Goal: Task Accomplishment & Management: Use online tool/utility

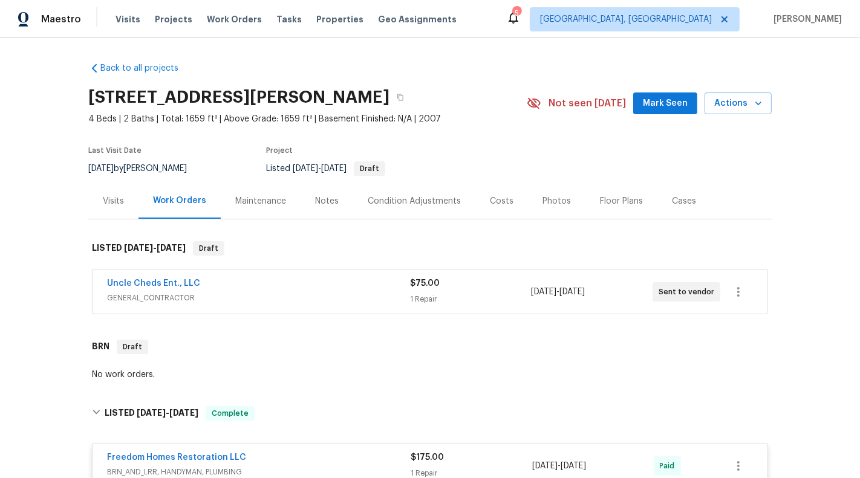
scroll to position [4186, 0]
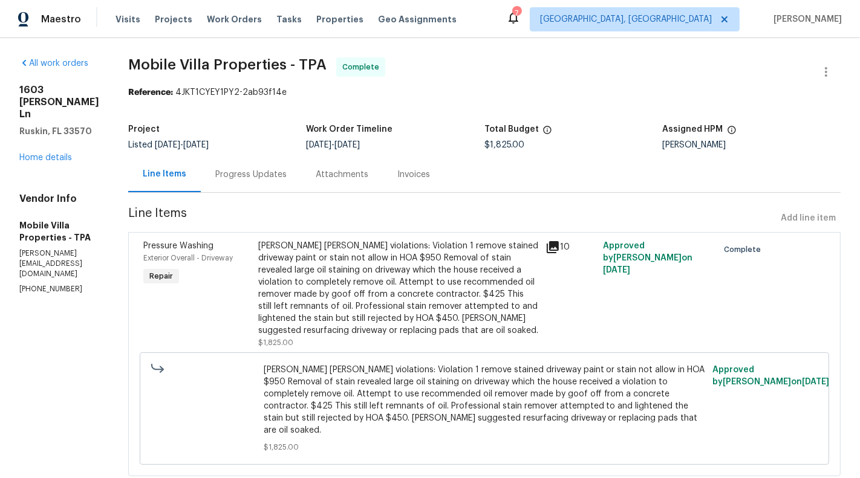
click at [350, 262] on div "[PERSON_NAME] [PERSON_NAME] violations: Violation 1 remove stained driveway pai…" at bounding box center [398, 288] width 280 height 97
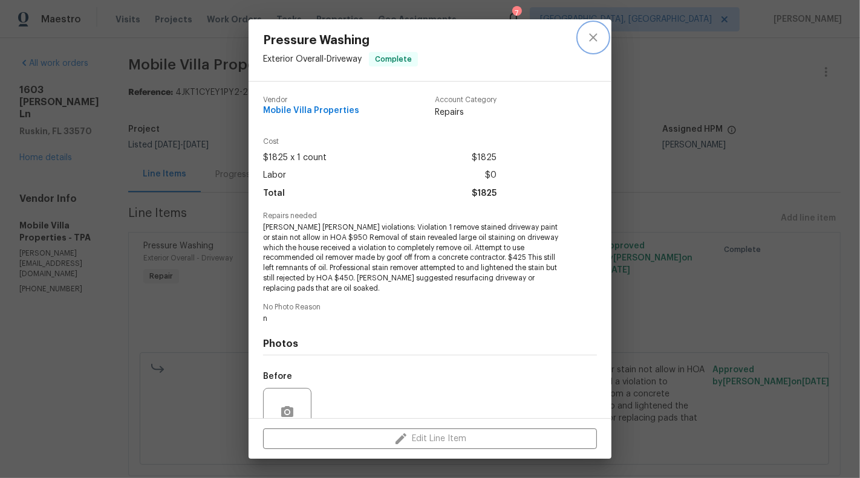
click at [589, 41] on icon "close" at bounding box center [593, 37] width 15 height 15
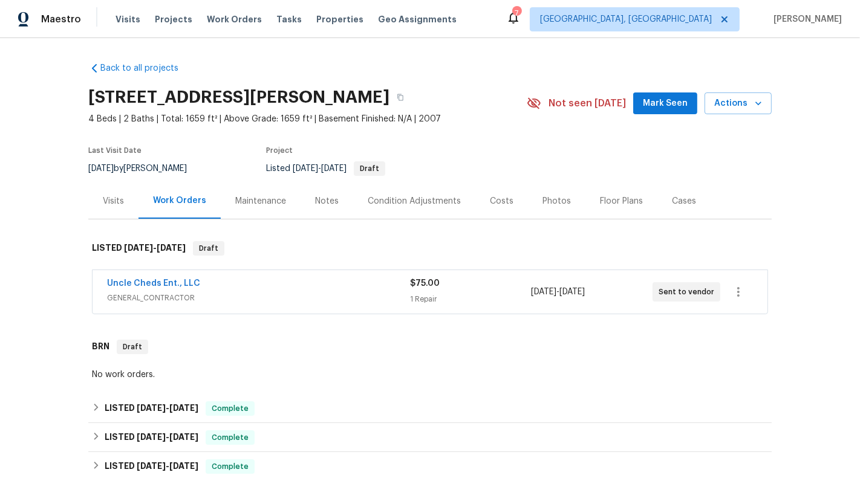
click at [304, 313] on div "Uncle Cheds Ent., LLC GENERAL_CONTRACTOR $75.00 1 Repair 8/20/2025 - 8/25/2025 …" at bounding box center [430, 292] width 675 height 44
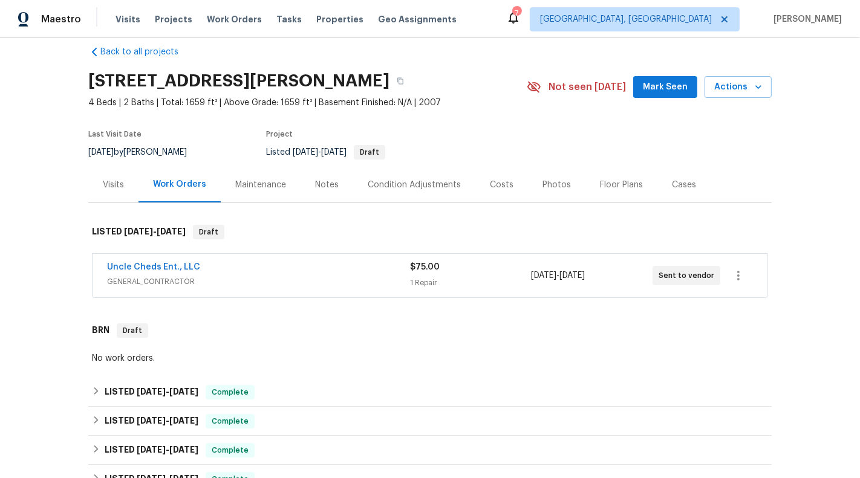
click at [301, 276] on span "GENERAL_CONTRACTOR" at bounding box center [258, 282] width 303 height 12
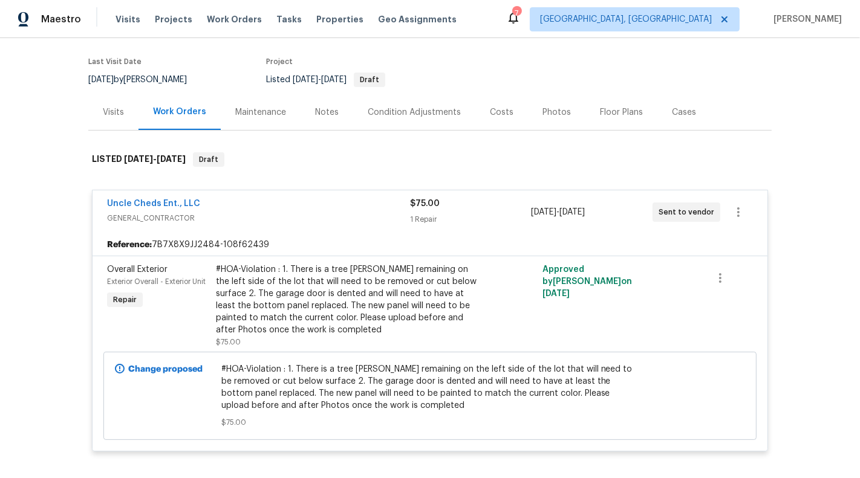
scroll to position [0, 0]
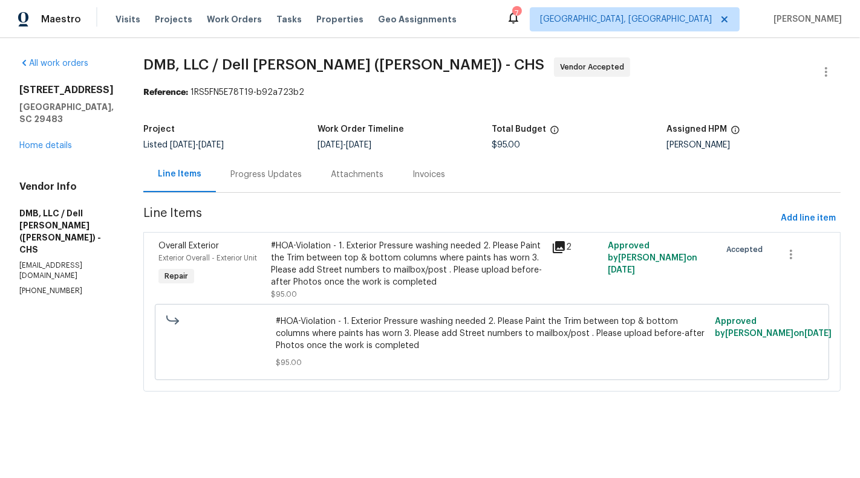
click at [263, 177] on div "Progress Updates" at bounding box center [265, 175] width 71 height 12
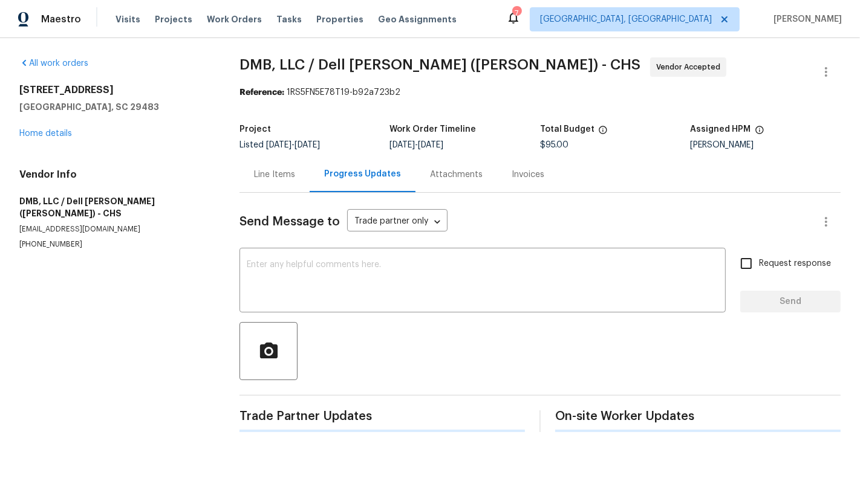
click at [238, 179] on div "All work orders [STREET_ADDRESS] Home details Vendor Info DMB, LLC / Dell [PERS…" at bounding box center [430, 245] width 860 height 414
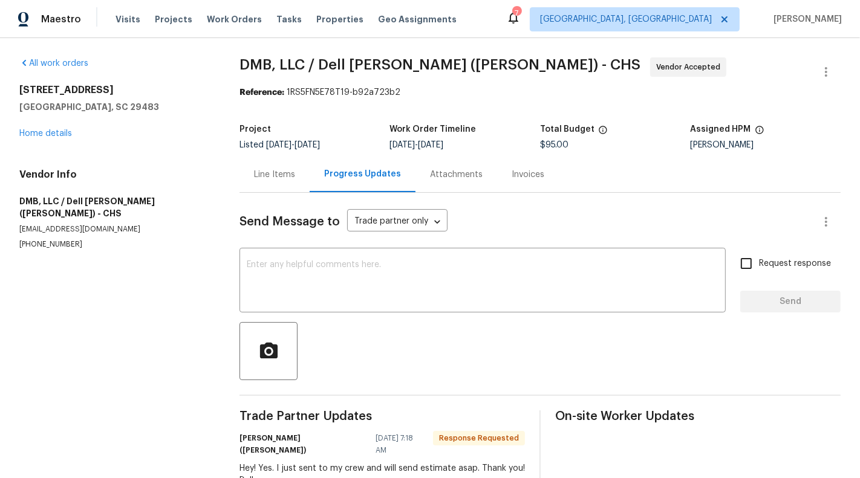
click at [259, 180] on div "Line Items" at bounding box center [274, 175] width 41 height 12
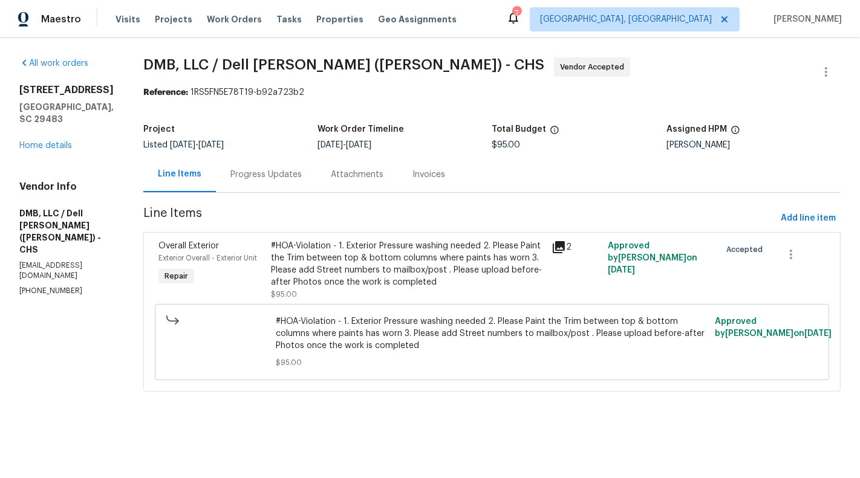
click at [343, 248] on div "#HOA-Violation - 1. Exterior Pressure washing needed 2. Please Paint the Trim b…" at bounding box center [408, 264] width 274 height 48
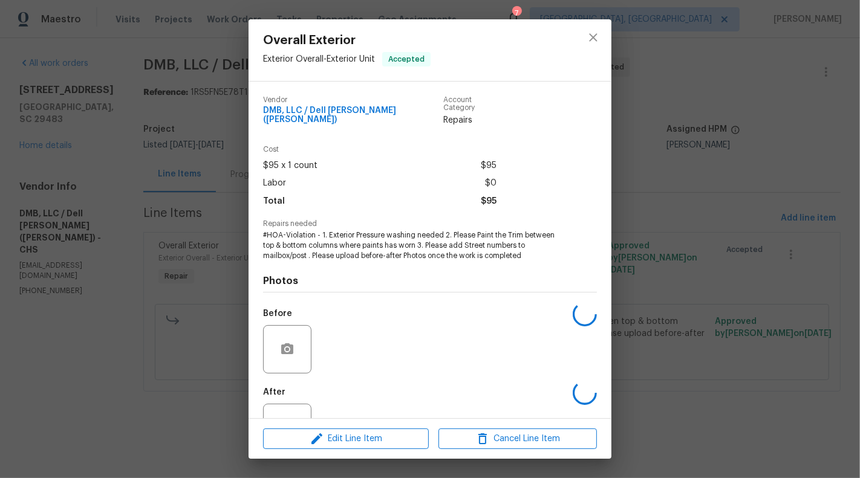
scroll to position [38, 0]
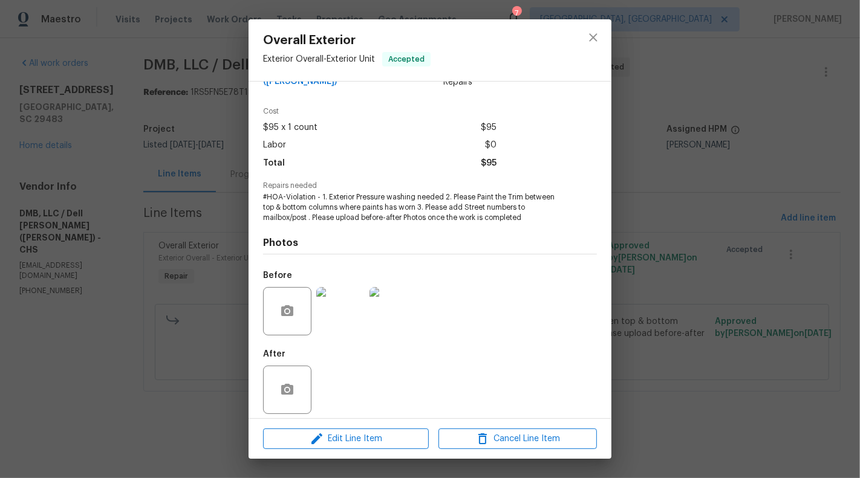
click at [331, 316] on img at bounding box center [340, 311] width 48 height 48
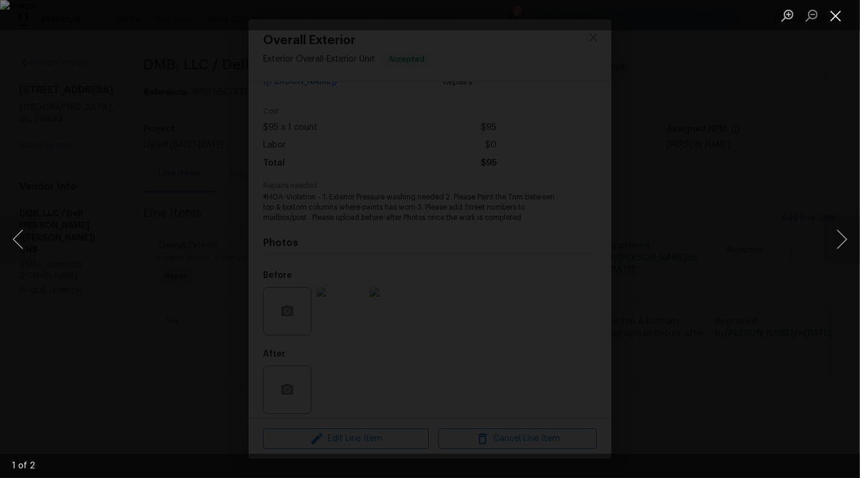
click at [834, 19] on button "Close lightbox" at bounding box center [835, 15] width 24 height 21
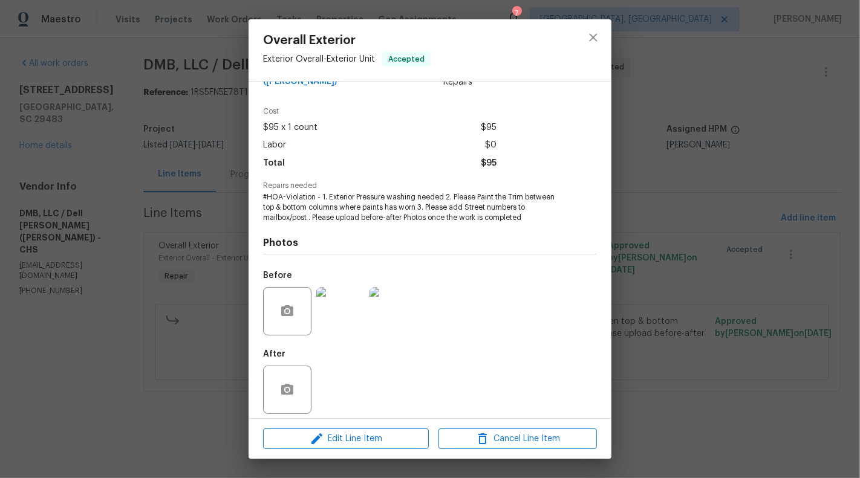
click at [765, 211] on div "Overall Exterior Exterior Overall - Exterior Unit Accepted Vendor DMB, LLC / De…" at bounding box center [430, 239] width 860 height 478
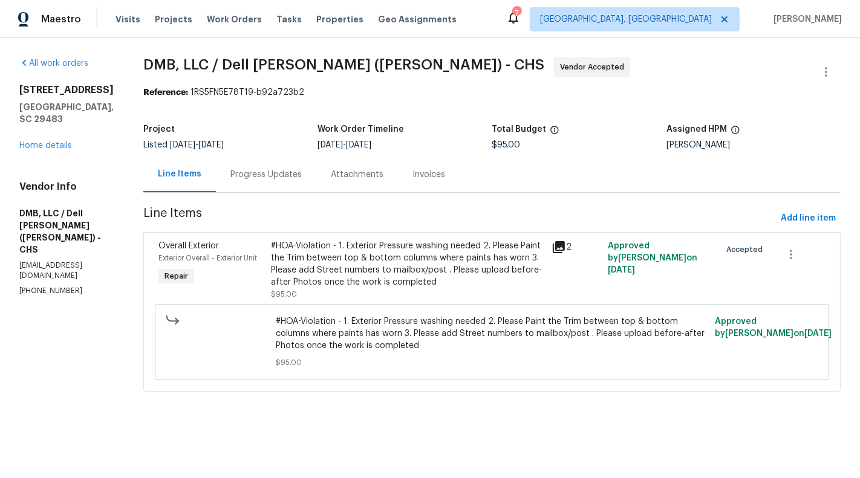
click at [601, 426] on html "Maestro Visits Projects Work Orders Tasks Properties Geo Assignments 7 Albuquer…" at bounding box center [430, 213] width 860 height 426
click at [53, 150] on link "Home details" at bounding box center [45, 145] width 53 height 8
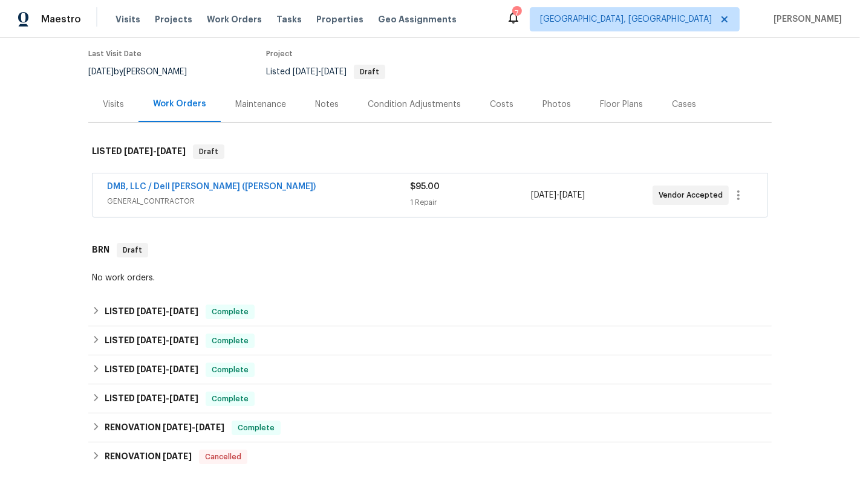
scroll to position [209, 0]
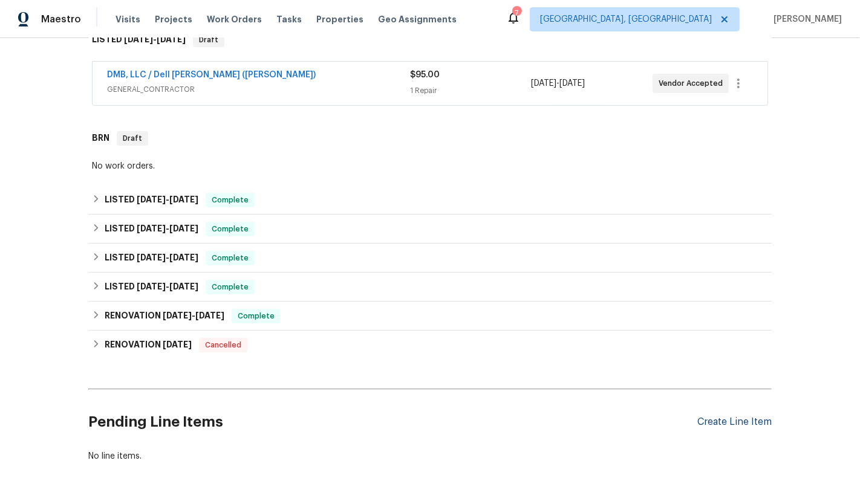
click at [758, 422] on div "Create Line Item" at bounding box center [734, 422] width 74 height 11
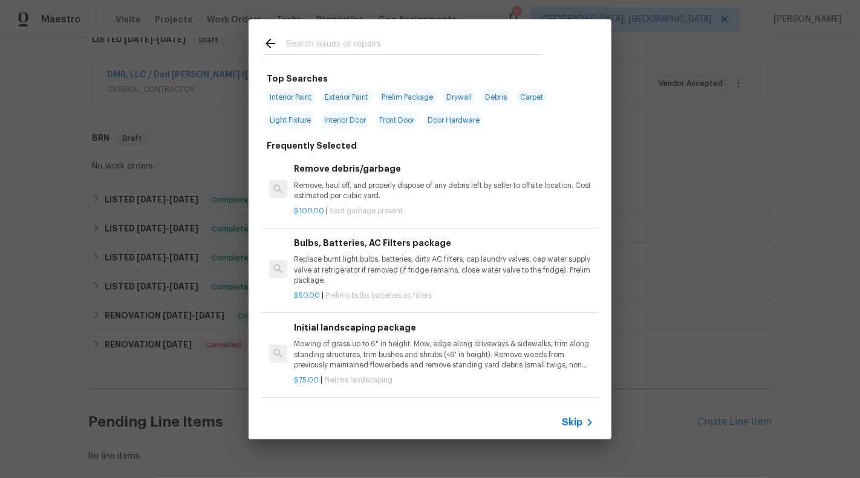
click at [444, 336] on div "Initial landscaping package Mowing of grass up to 6" in height. Mow, edge along…" at bounding box center [444, 346] width 300 height 50
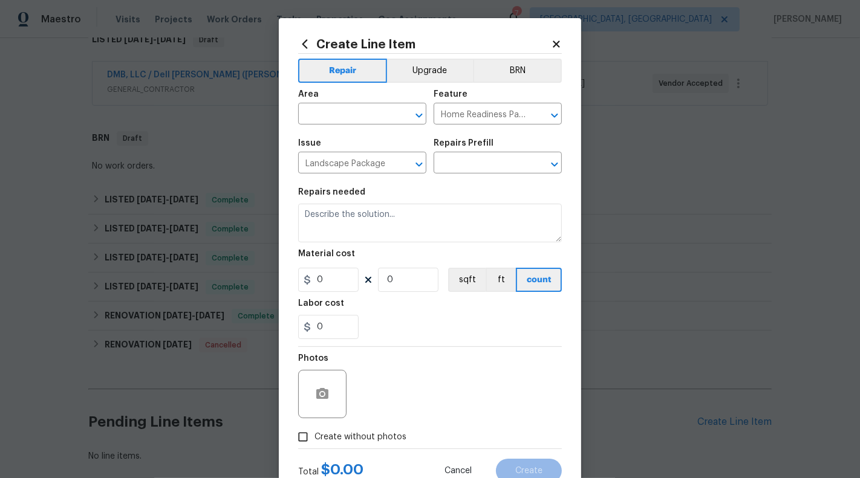
type input "Initial landscaping package $75.00"
type textarea "Mowing of grass up to 6" in height. Mow, edge along driveways & sidewalks, trim…"
type input "75"
type input "1"
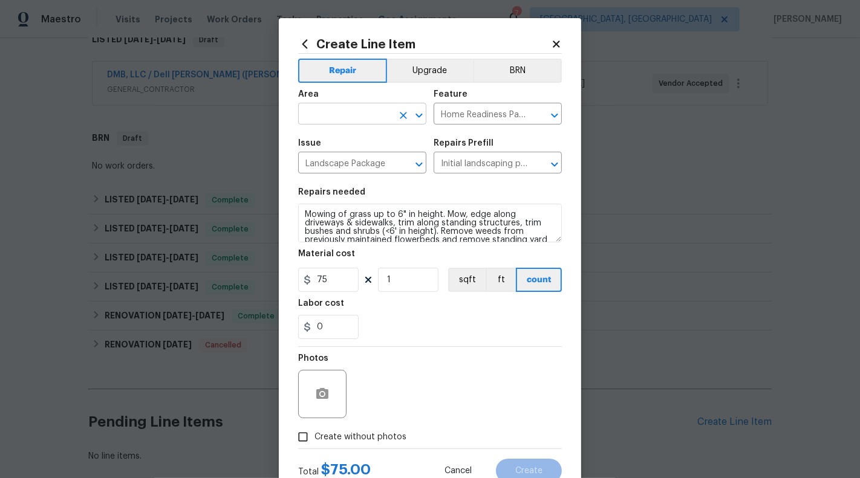
click at [343, 123] on input "text" at bounding box center [345, 115] width 94 height 19
click at [365, 165] on li "Exterior Overall" at bounding box center [362, 162] width 128 height 20
click at [537, 119] on icon "Clear" at bounding box center [539, 115] width 12 height 12
type input "Exterior Overall"
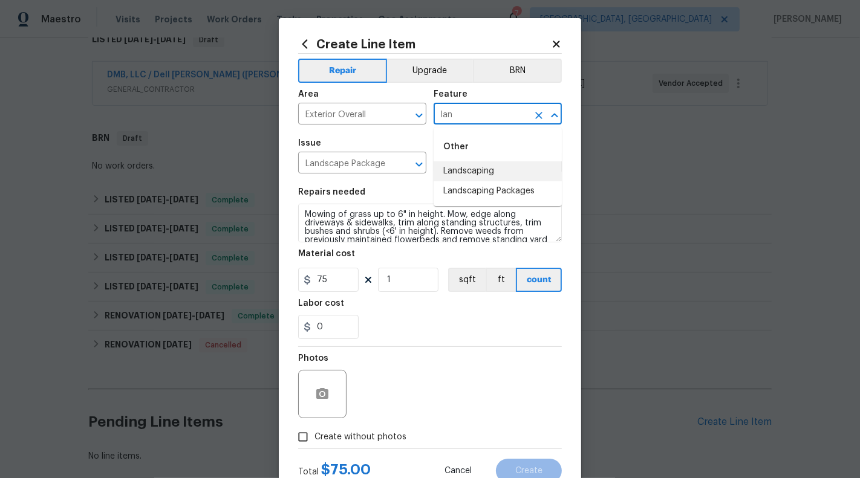
click at [522, 166] on li "Landscaping" at bounding box center [498, 171] width 128 height 20
type input "Landscaping"
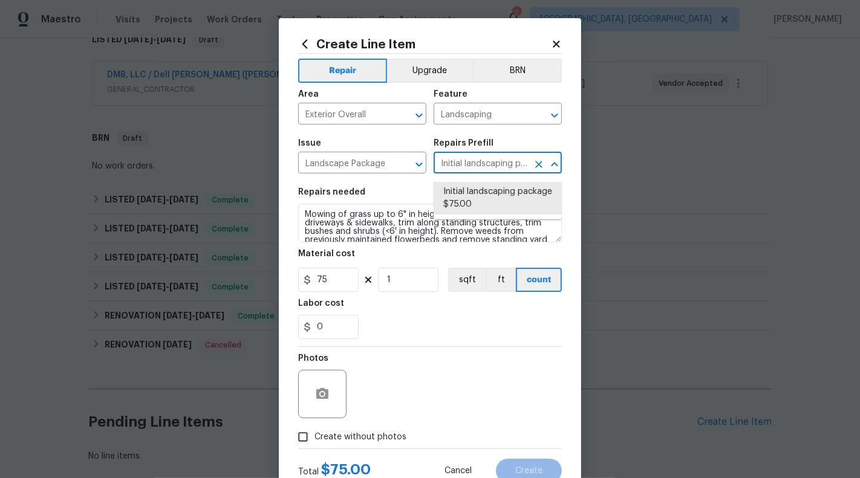
click at [519, 165] on input "Initial landscaping package $75.00" at bounding box center [481, 164] width 94 height 19
click at [395, 237] on textarea "Mowing of grass up to 6" in height. Mow, edge along driveways & sidewalks, trim…" at bounding box center [430, 223] width 264 height 39
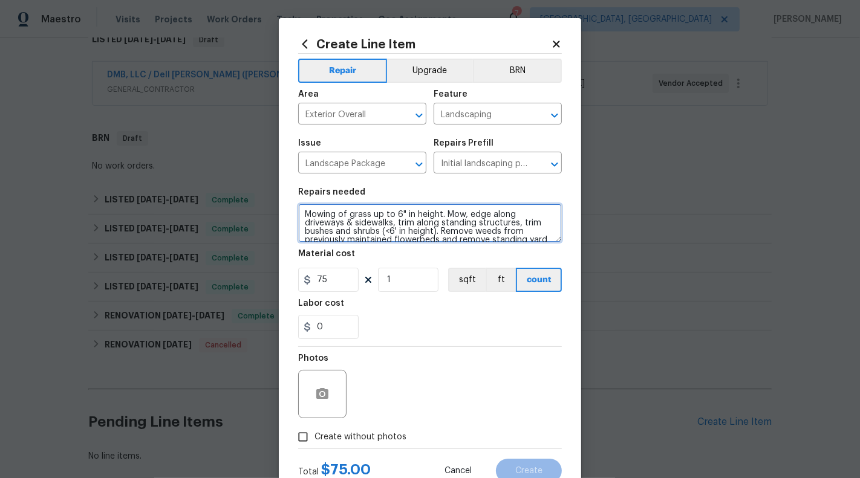
click at [395, 237] on textarea "Mowing of grass up to 6" in height. Mow, edge along driveways & sidewalks, trim…" at bounding box center [430, 223] width 264 height 39
type textarea "H"
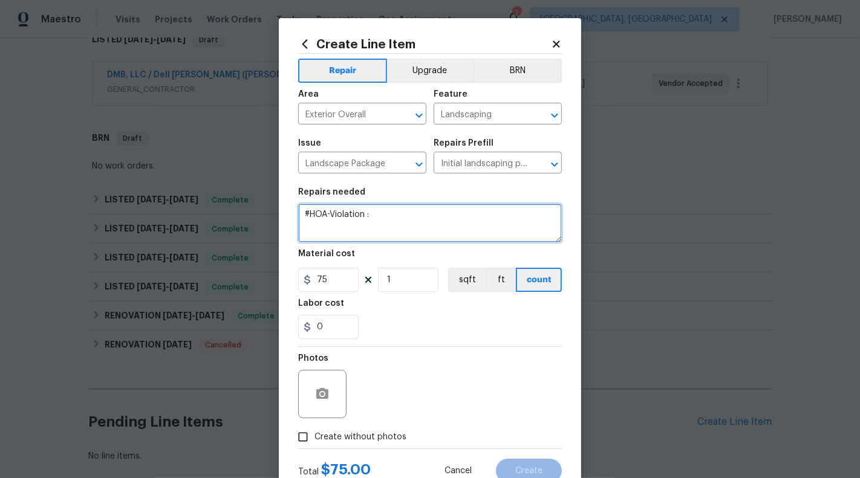
paste textarea "- Landscaping - Please manicure bush on left front of home, address weeds in pl…"
click at [400, 233] on textarea "#HOA-Violation : - Landscaping - Please manicure bush on left front of home, ad…" at bounding box center [430, 223] width 264 height 39
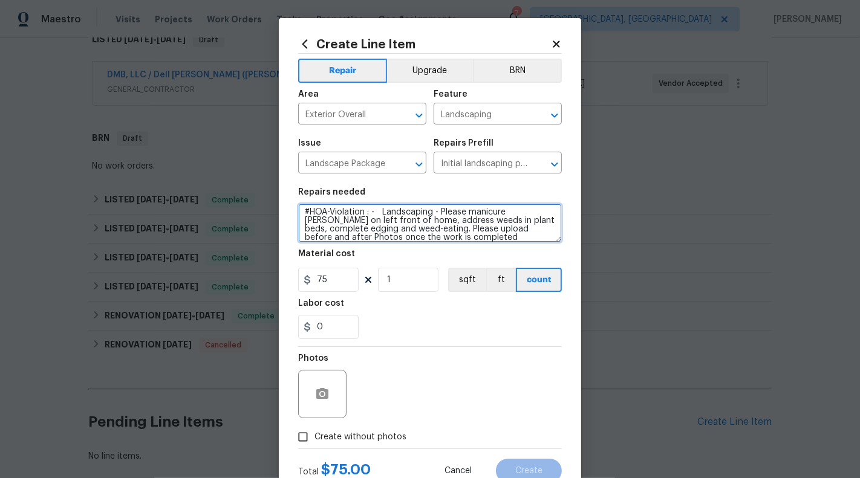
type textarea "#HOA-Violation : - Landscaping - Please manicure bush on left front of home, ad…"
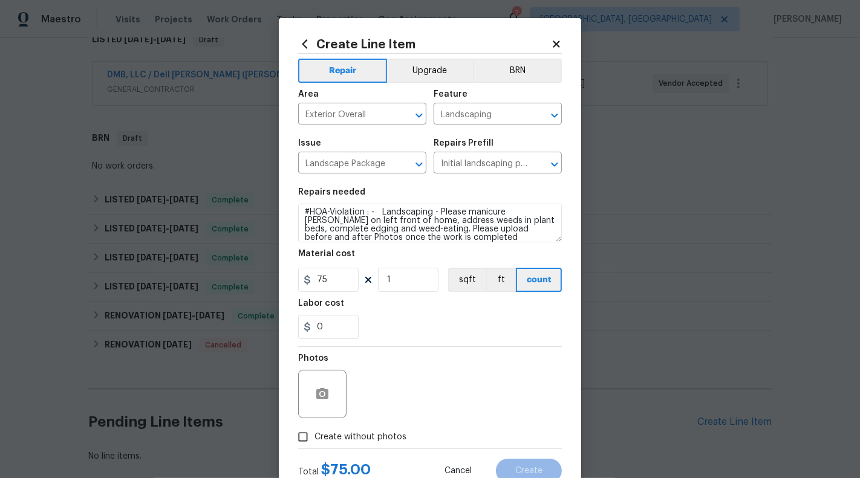
click at [356, 260] on div "Material cost" at bounding box center [430, 258] width 264 height 16
click at [340, 276] on input "75" at bounding box center [328, 280] width 60 height 24
type input "1"
click at [457, 334] on div "0" at bounding box center [430, 327] width 264 height 24
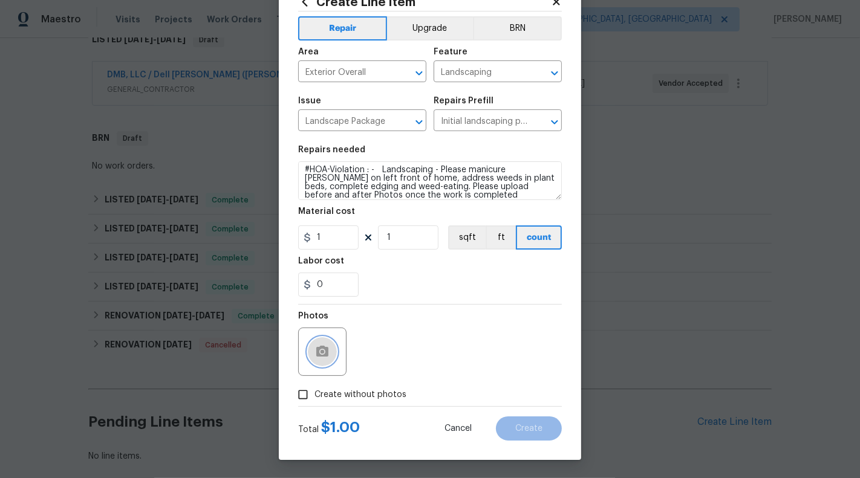
click at [325, 356] on icon "button" at bounding box center [322, 351] width 12 height 11
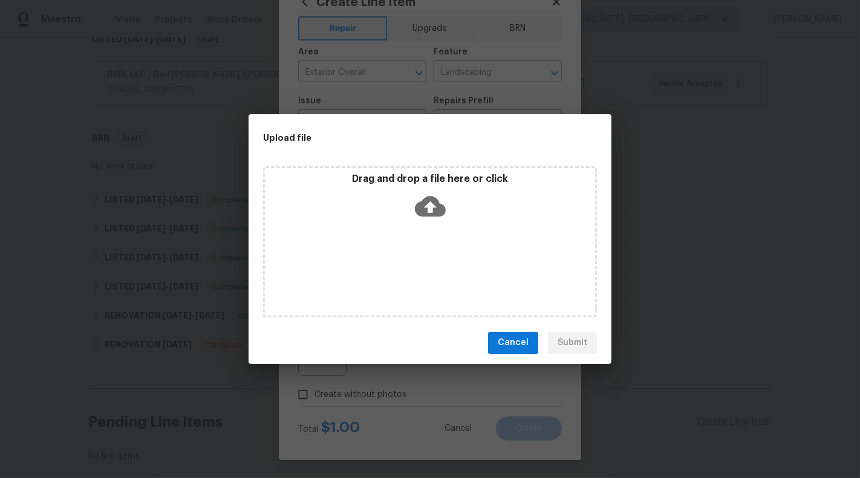
click at [453, 219] on div "Drag and drop a file here or click" at bounding box center [430, 199] width 330 height 52
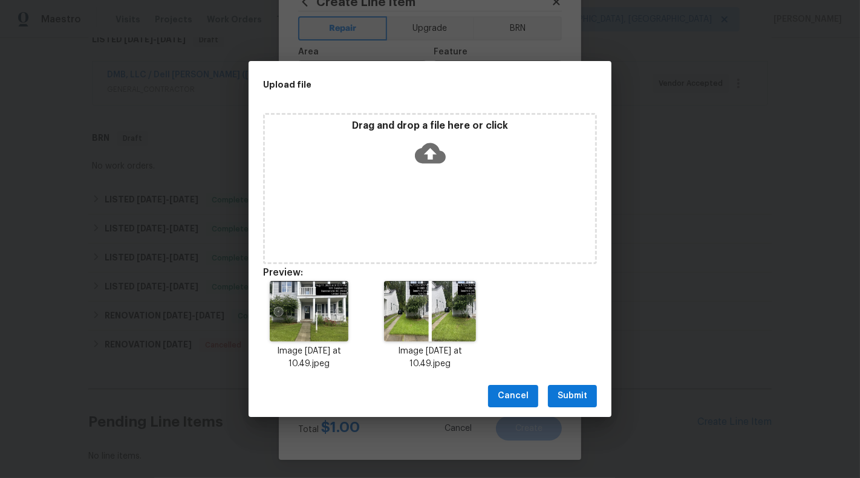
click at [574, 395] on span "Submit" at bounding box center [572, 396] width 30 height 15
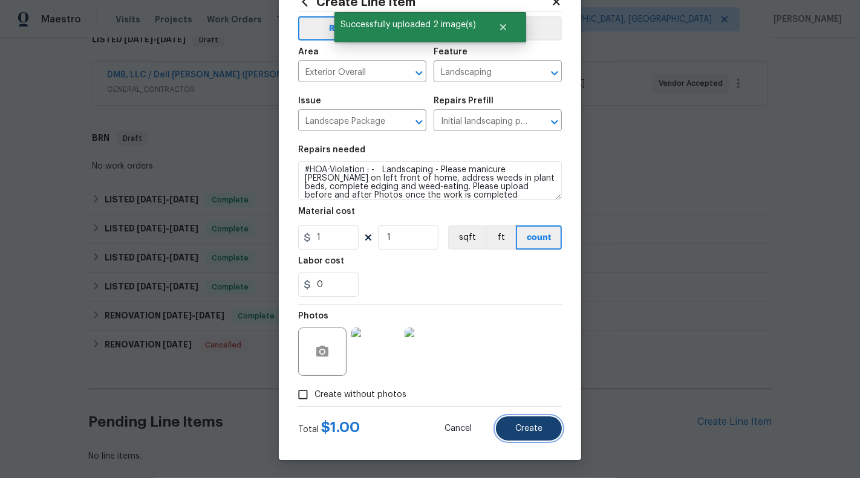
click at [537, 435] on button "Create" at bounding box center [529, 429] width 66 height 24
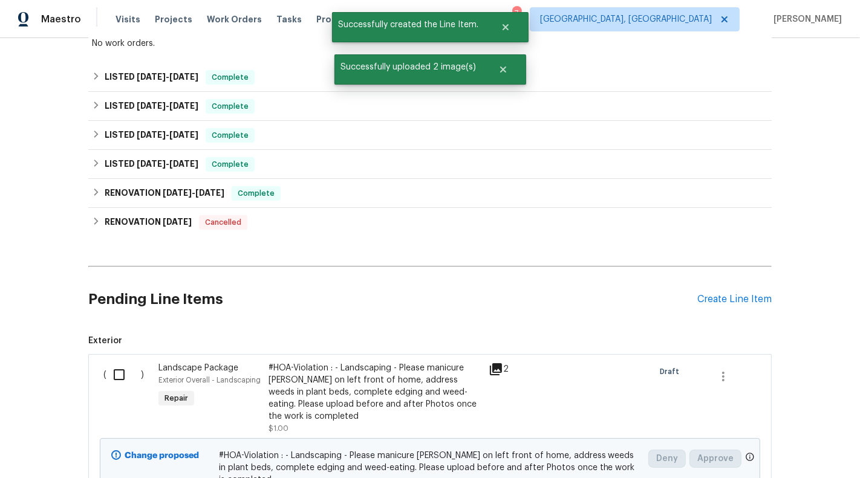
scroll to position [446, 0]
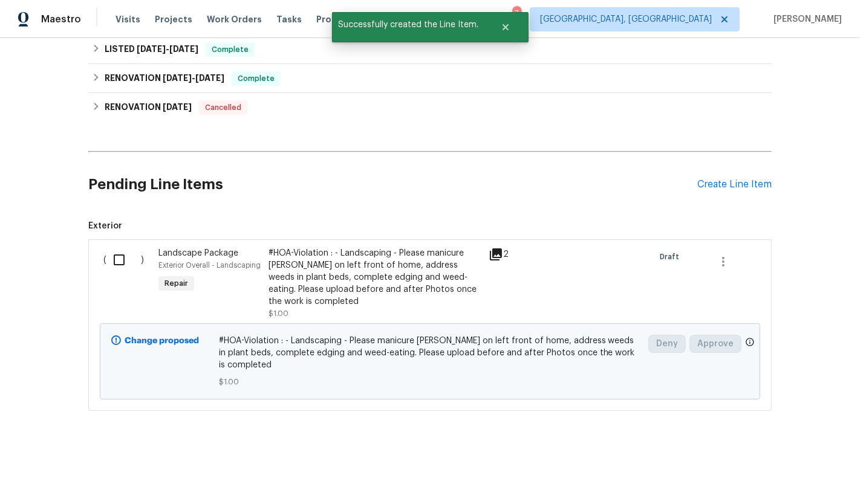
click at [521, 426] on div "Back to all projects 529 Delafield Dr # 529, Summerville, SC 29483 3 Beds | 2 1…" at bounding box center [430, 258] width 860 height 440
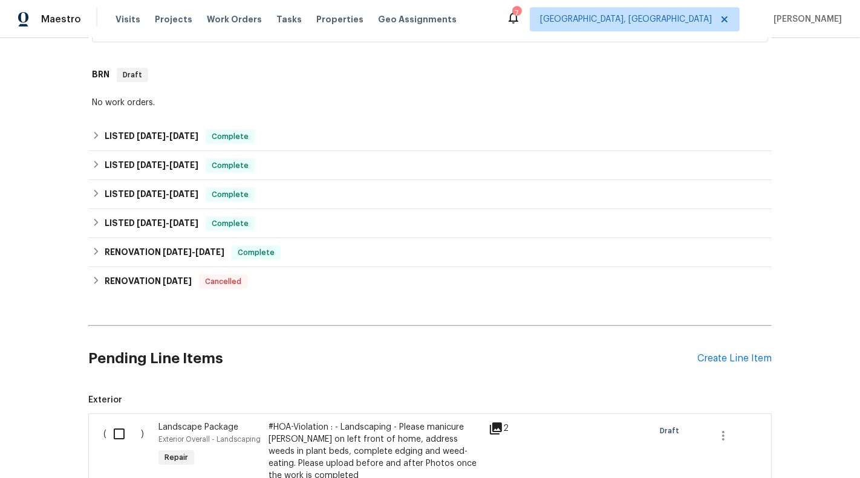
scroll to position [0, 0]
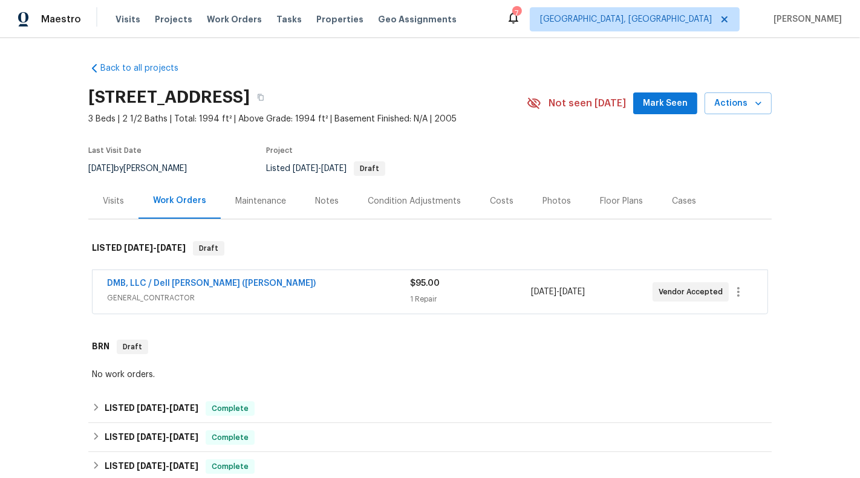
click at [396, 320] on div "Back to all projects 529 Delafield Dr # 529, Summerville, SC 29483 3 Beds | 2 1…" at bounding box center [429, 460] width 683 height 814
click at [396, 288] on div "DMB, LLC / Dell Bryson (Heise)" at bounding box center [258, 285] width 303 height 15
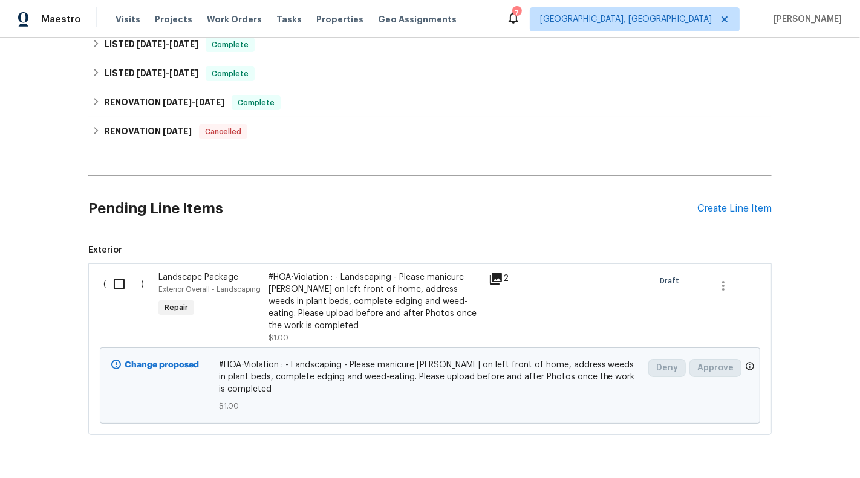
scroll to position [620, 0]
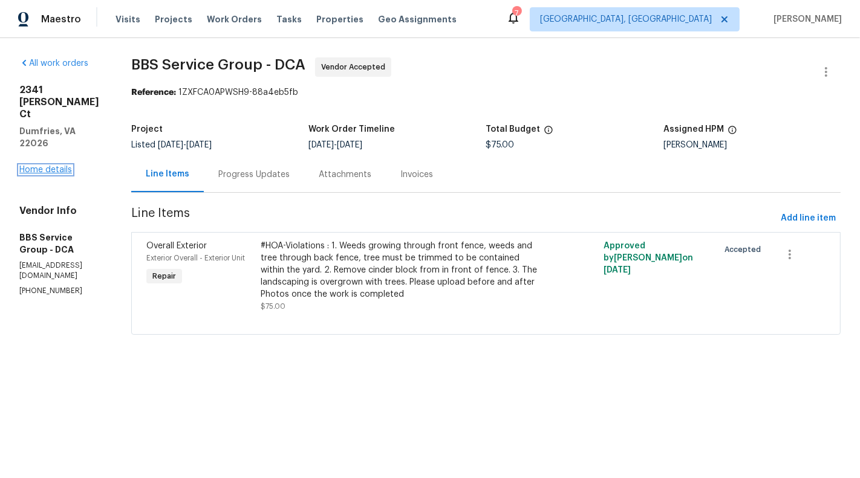
click at [49, 166] on link "Home details" at bounding box center [45, 170] width 53 height 8
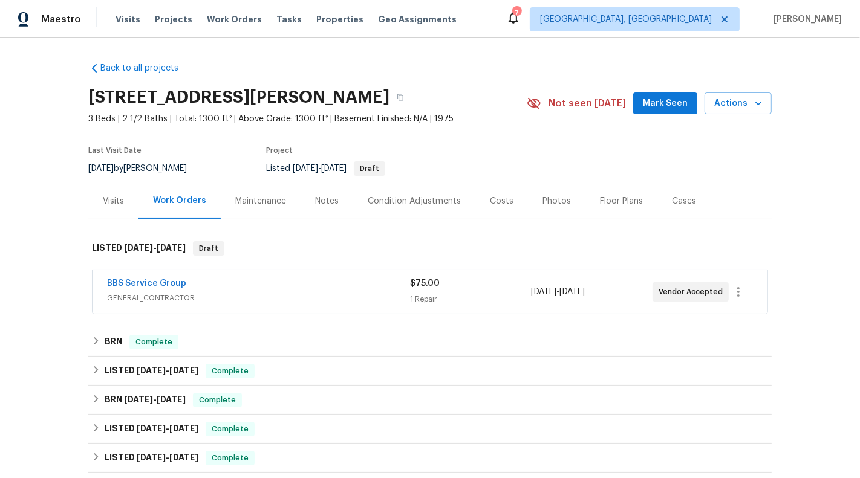
click at [278, 295] on span "GENERAL_CONTRACTOR" at bounding box center [258, 298] width 303 height 12
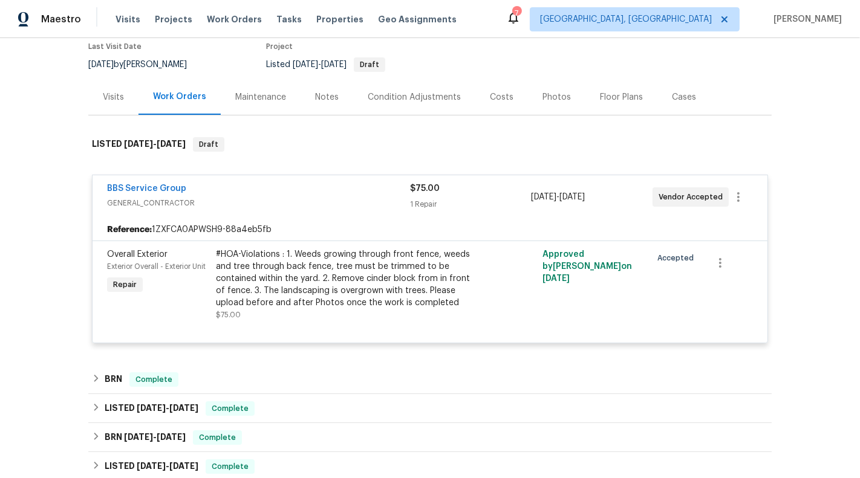
scroll to position [143, 0]
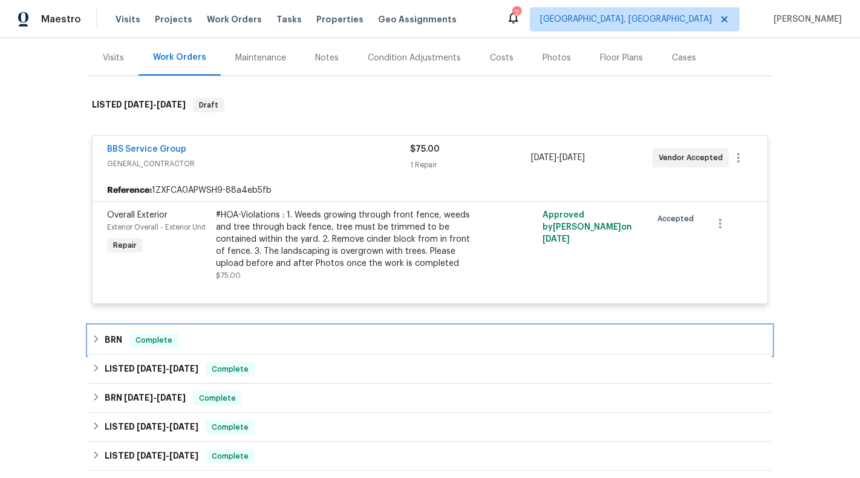
click at [305, 339] on div "BRN Complete" at bounding box center [430, 340] width 676 height 15
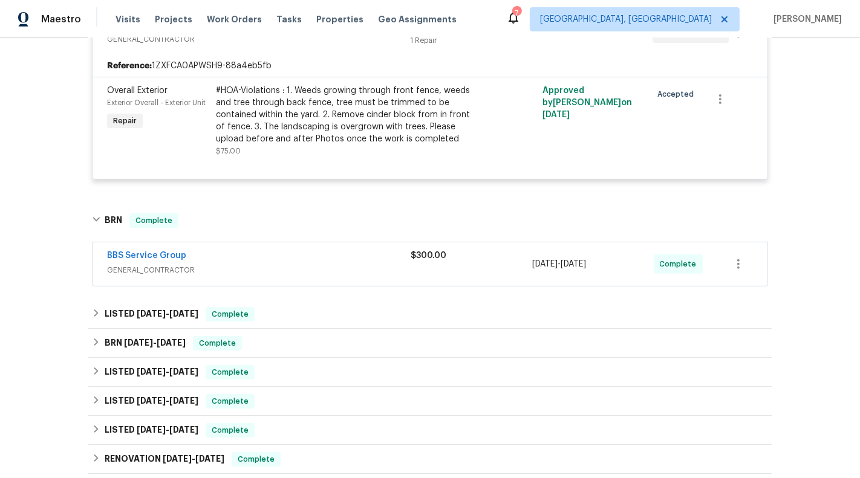
click at [361, 265] on span "GENERAL_CONTRACTOR" at bounding box center [259, 270] width 304 height 12
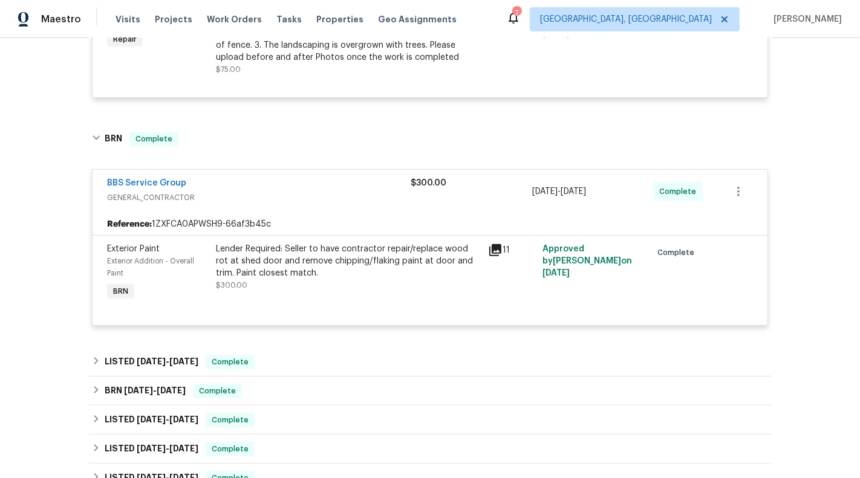
scroll to position [346, 0]
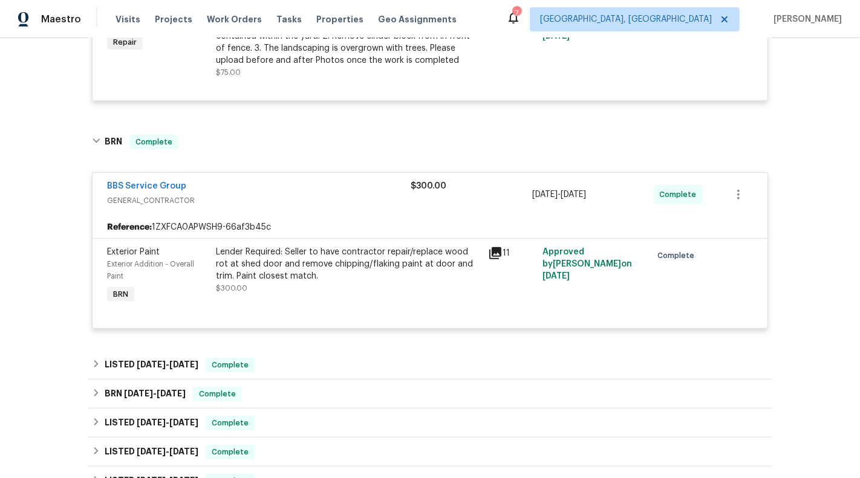
click at [432, 268] on div "Lender Required: Seller to have contractor repair/replace wood rot at shed door…" at bounding box center [348, 264] width 265 height 36
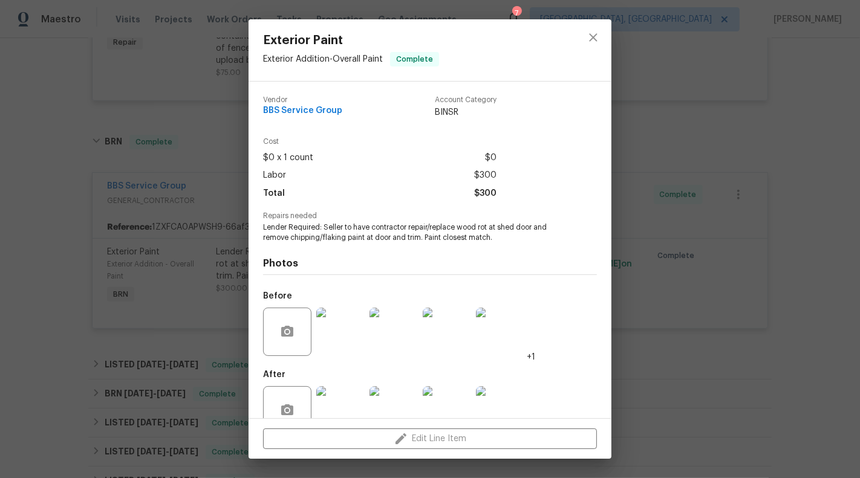
scroll to position [28, 0]
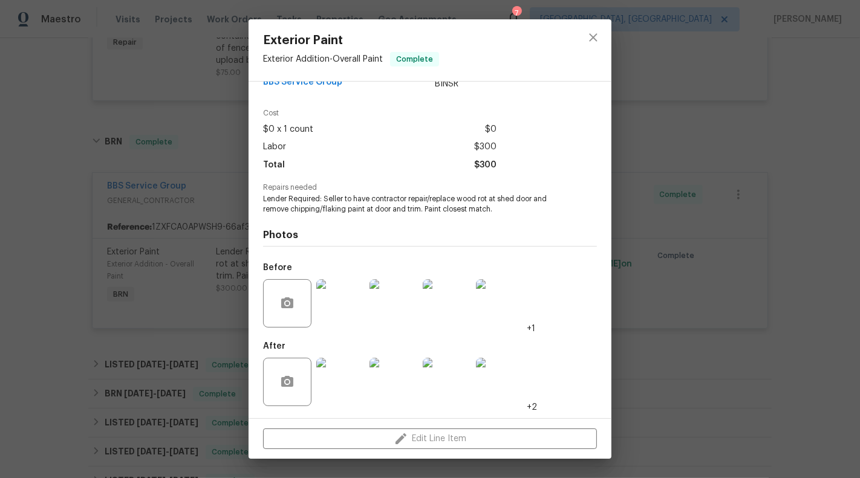
click at [709, 268] on div "Exterior Paint Exterior Addition - Overall Paint Complete Vendor BBS Service Gr…" at bounding box center [430, 239] width 860 height 478
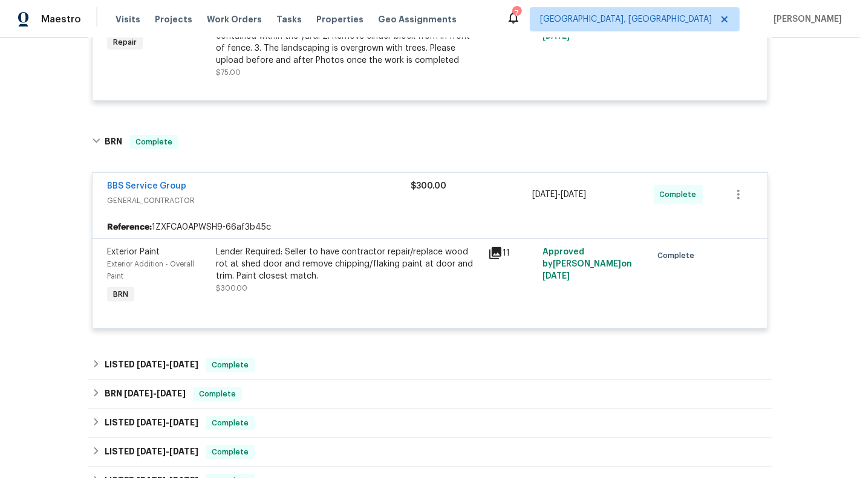
scroll to position [334, 0]
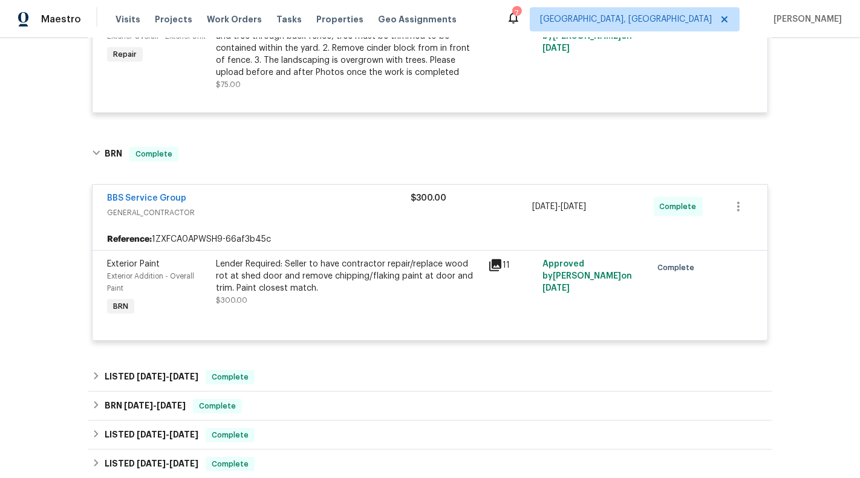
click at [310, 276] on div "Lender Required: Seller to have contractor repair/replace wood rot at shed door…" at bounding box center [348, 276] width 265 height 36
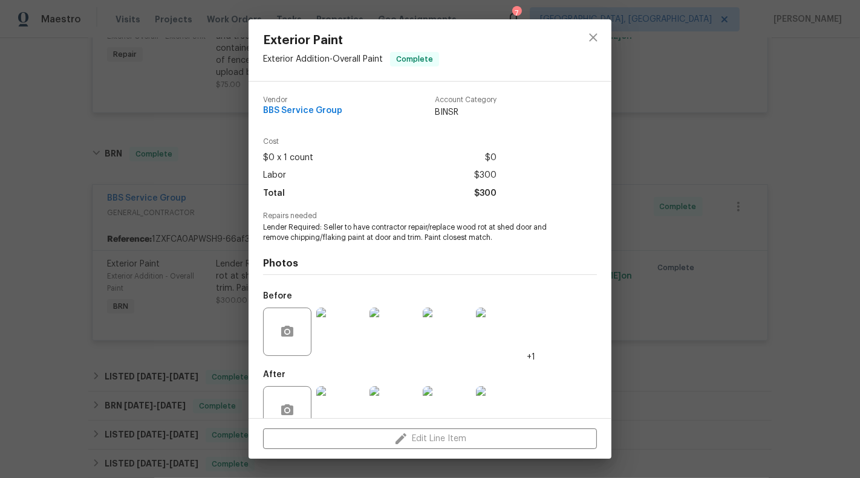
scroll to position [28, 0]
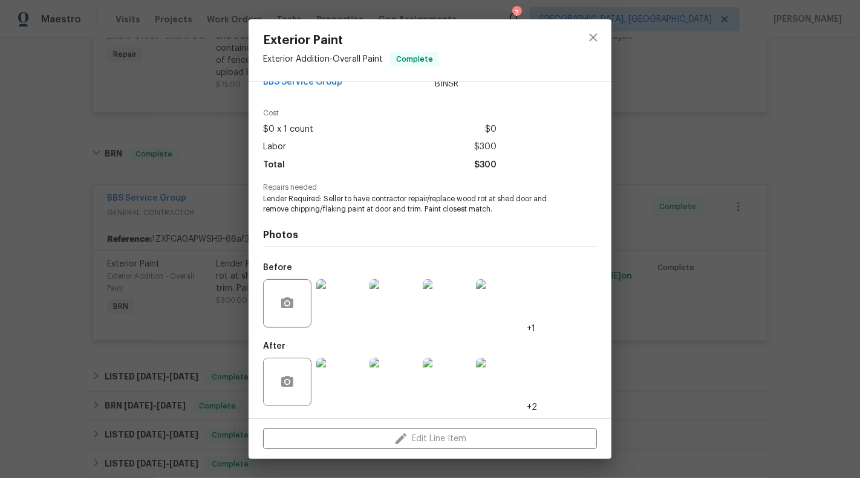
click at [340, 375] on img at bounding box center [340, 382] width 48 height 48
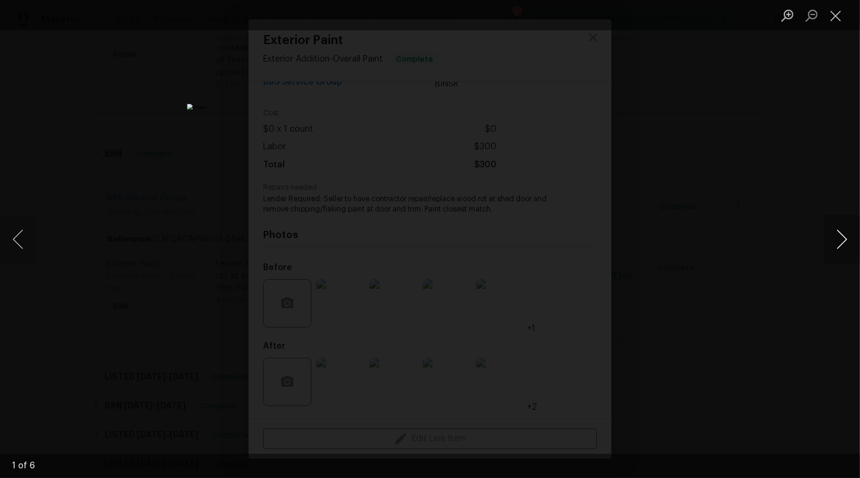
click at [840, 245] on button "Next image" at bounding box center [841, 239] width 36 height 48
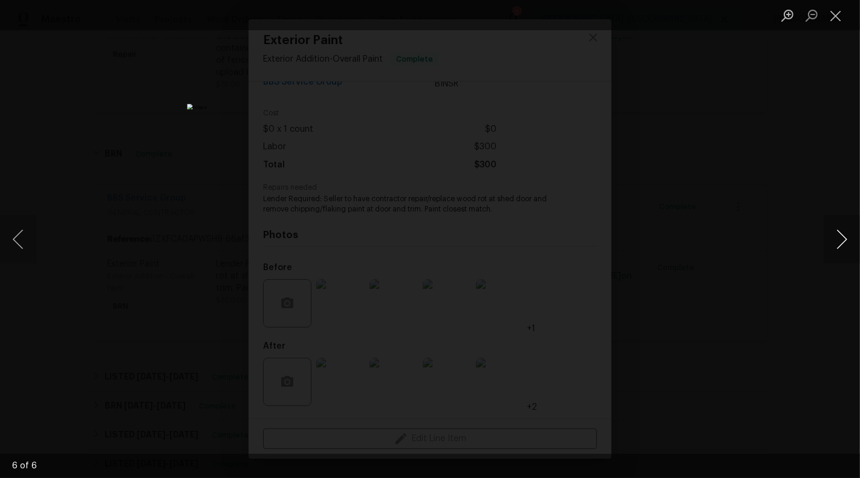
click at [840, 245] on button "Next image" at bounding box center [841, 239] width 36 height 48
click at [844, 16] on button "Close lightbox" at bounding box center [835, 15] width 24 height 21
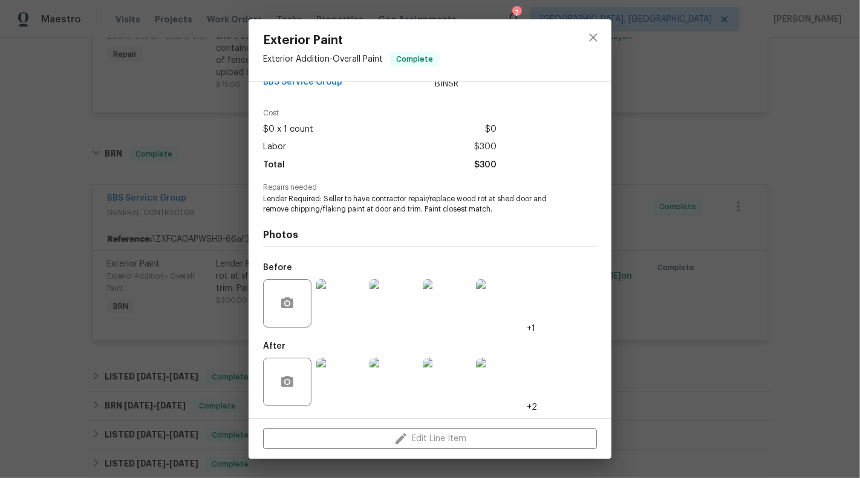
click at [336, 294] on img at bounding box center [340, 303] width 48 height 48
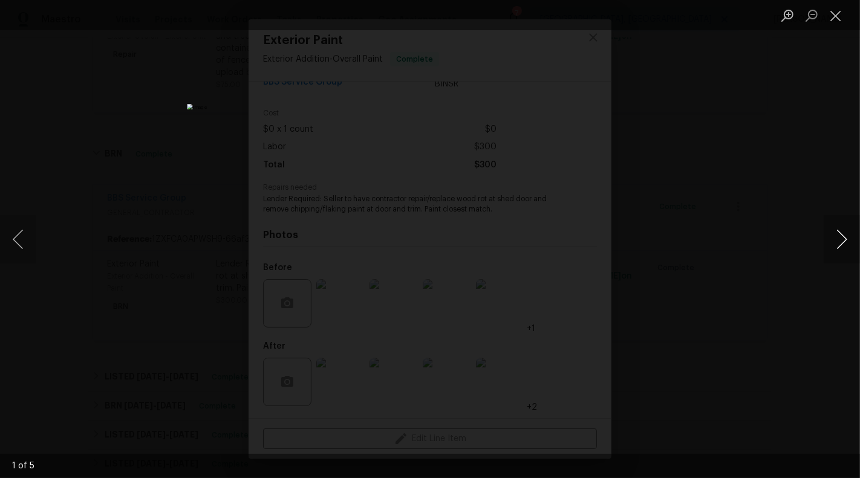
click at [850, 245] on button "Next image" at bounding box center [841, 239] width 36 height 48
click at [834, 22] on button "Close lightbox" at bounding box center [835, 15] width 24 height 21
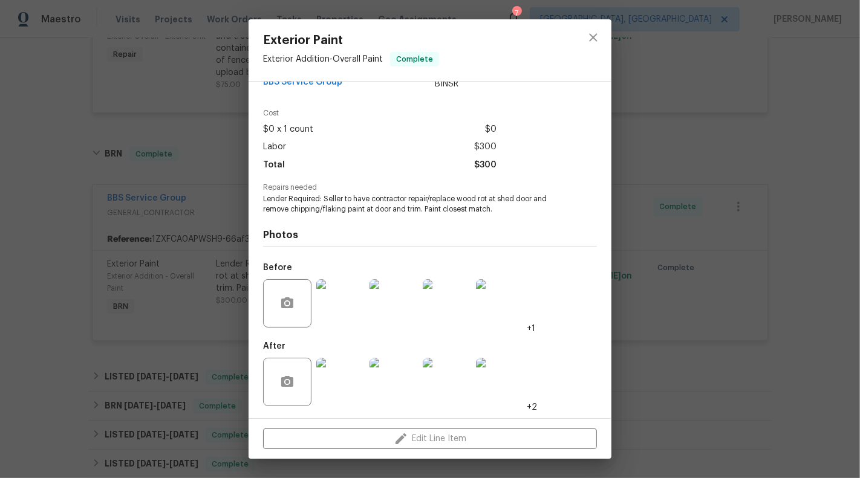
click at [344, 382] on img at bounding box center [340, 382] width 48 height 48
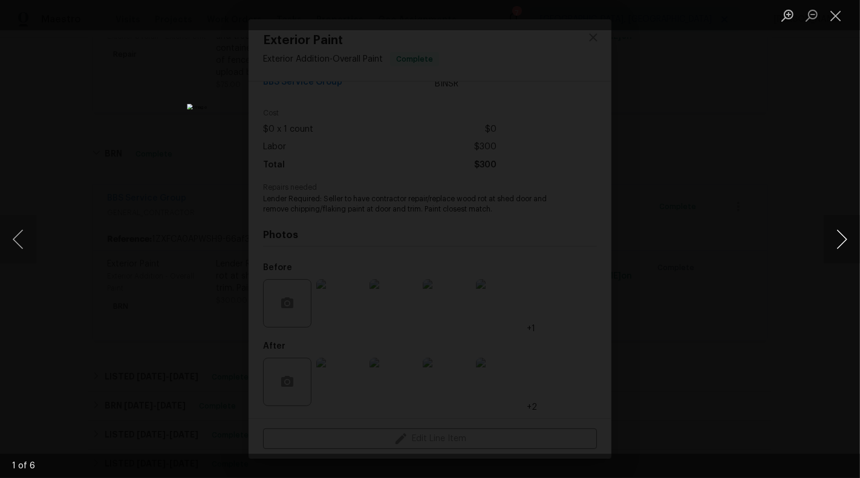
click at [858, 227] on button "Next image" at bounding box center [841, 239] width 36 height 48
click at [848, 238] on button "Next image" at bounding box center [841, 239] width 36 height 48
click at [842, 14] on button "Close lightbox" at bounding box center [835, 15] width 24 height 21
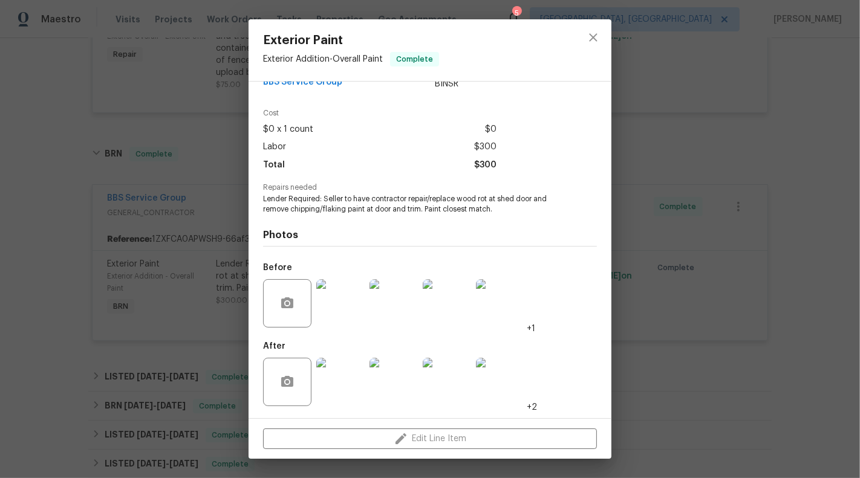
click at [140, 285] on div "Exterior Paint Exterior Addition - Overall Paint Complete Vendor BBS Service Gr…" at bounding box center [430, 239] width 860 height 478
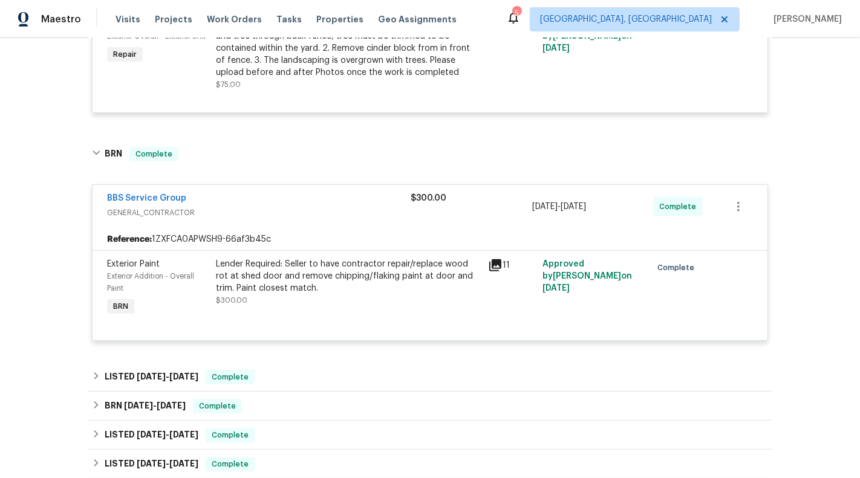
click at [323, 285] on div "Lender Required: Seller to have contractor repair/replace wood rot at shed door…" at bounding box center [348, 276] width 265 height 36
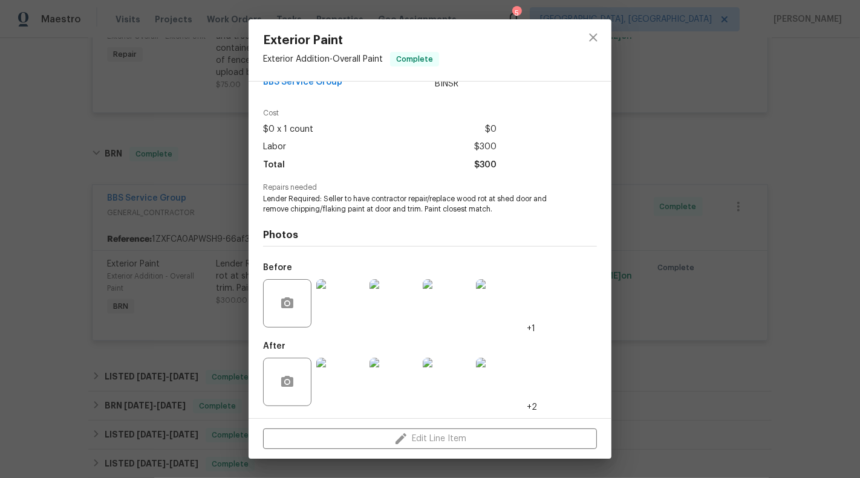
click at [330, 305] on img at bounding box center [340, 303] width 48 height 48
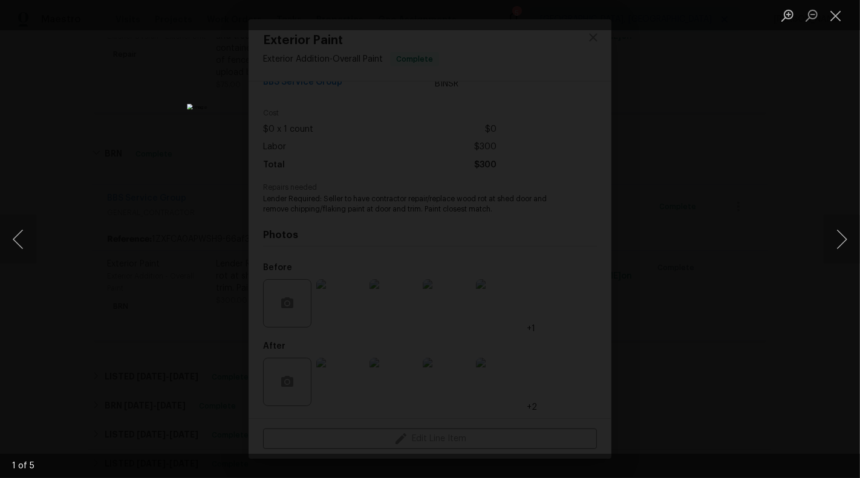
click at [831, 26] on li "Lightbox" at bounding box center [835, 15] width 24 height 30
